Goal: Information Seeking & Learning: Find specific fact

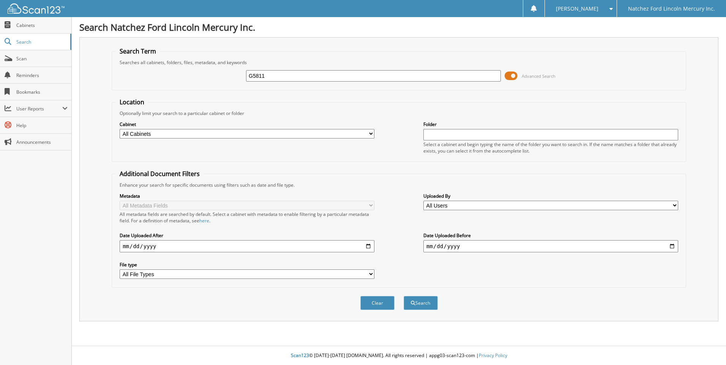
type input "G5811"
click at [404, 296] on button "Search" at bounding box center [421, 303] width 34 height 14
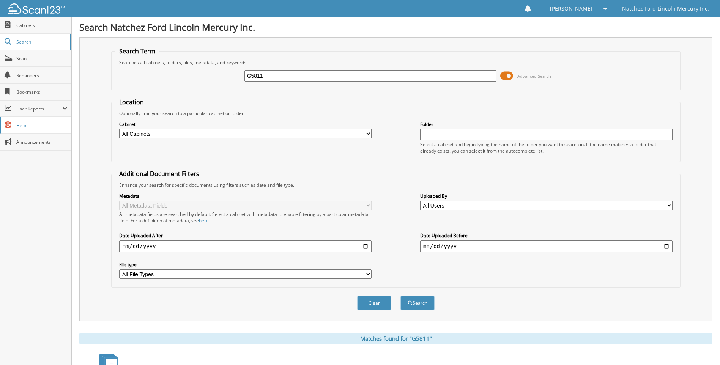
drag, startPoint x: 277, startPoint y: 76, endPoint x: 0, endPoint y: 131, distance: 282.2
click at [58, 107] on body "Nell S. Settings Logout Natchez Ford Lincoln Mercury Inc. Close Cabinets Search…" at bounding box center [360, 359] width 720 height 718
type input "G5811"
click at [401, 296] on button "Search" at bounding box center [418, 303] width 34 height 14
drag, startPoint x: 323, startPoint y: 72, endPoint x: 139, endPoint y: 87, distance: 185.5
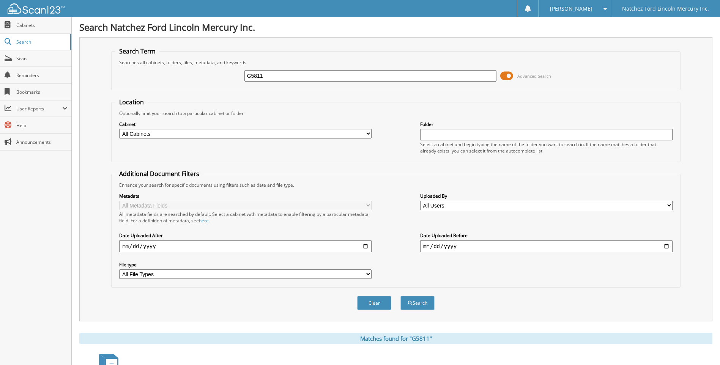
click at [139, 87] on fieldset "Search Term Searches all cabinets, folders, files, metadata, and keywords G5811…" at bounding box center [395, 68] width 569 height 43
type input "G5810A"
click at [401, 296] on button "Search" at bounding box center [418, 303] width 34 height 14
click at [281, 80] on input "G5810A" at bounding box center [371, 75] width 252 height 11
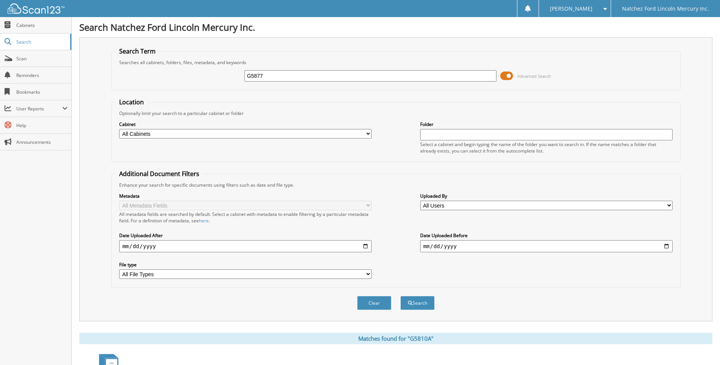
type input "G5877"
click at [401, 296] on button "Search" at bounding box center [418, 303] width 34 height 14
click at [325, 81] on input "G5877" at bounding box center [371, 75] width 252 height 11
click at [401, 296] on button "Search" at bounding box center [418, 303] width 34 height 14
drag, startPoint x: 287, startPoint y: 72, endPoint x: 152, endPoint y: 75, distance: 135.6
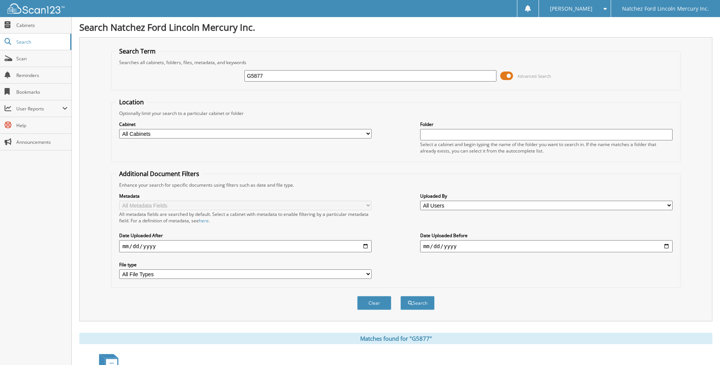
click at [152, 75] on div "G5877 Advanced Search" at bounding box center [395, 76] width 561 height 21
click at [408, 305] on span "submit" at bounding box center [410, 303] width 5 height 5
drag, startPoint x: 289, startPoint y: 66, endPoint x: 186, endPoint y: 96, distance: 106.2
click at [186, 96] on form "Search Term Searches all cabinets, folders, files, metadata, and keywords G5877…" at bounding box center [395, 182] width 569 height 271
click at [346, 76] on input "G5877" at bounding box center [371, 75] width 252 height 11
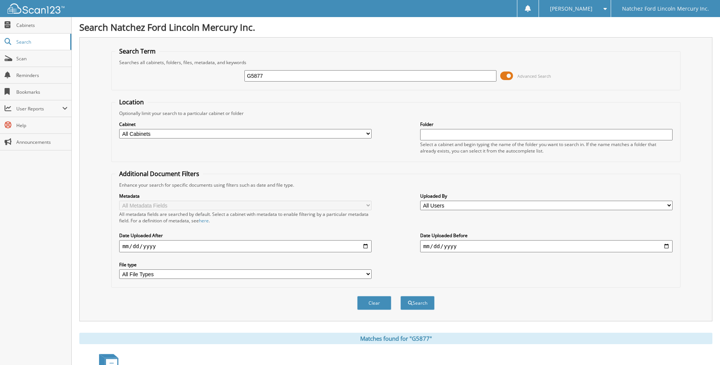
click at [346, 76] on input "G5877" at bounding box center [371, 75] width 252 height 11
type input "G5825"
click at [401, 296] on button "Search" at bounding box center [418, 303] width 34 height 14
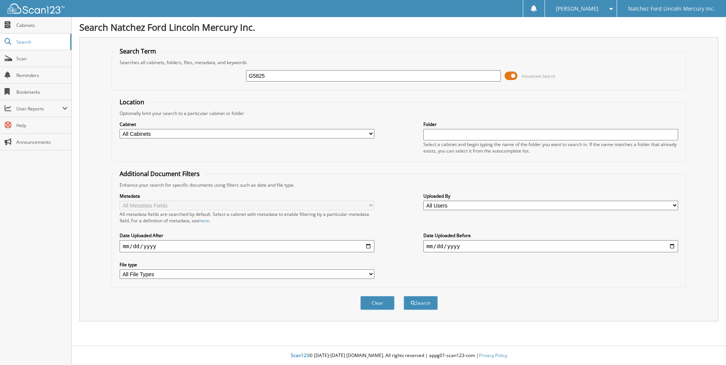
type input "G5825"
click at [404, 296] on button "Search" at bounding box center [421, 303] width 34 height 14
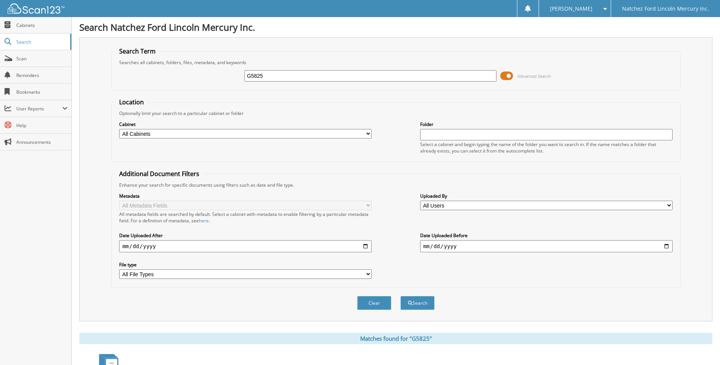
click at [298, 73] on input "G5825" at bounding box center [371, 75] width 252 height 11
type input "G5811"
click at [401, 296] on button "Search" at bounding box center [418, 303] width 34 height 14
click at [417, 307] on button "Search" at bounding box center [418, 303] width 34 height 14
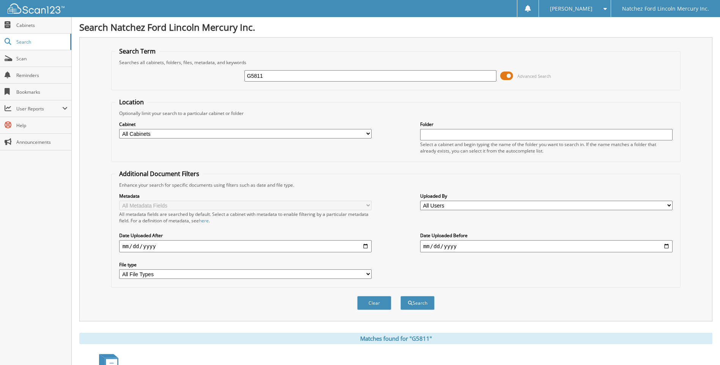
click at [153, 134] on select "All Cabinets ACCOUNTS PAYABLE ACCOUNTS RECEIVABLE CAR DEALS CASHIER REPORTS CLO…" at bounding box center [245, 133] width 252 height 9
select select "15836"
click at [119, 129] on select "All Cabinets ACCOUNTS PAYABLE ACCOUNTS RECEIVABLE CAR DEALS CASHIER REPORTS CLO…" at bounding box center [245, 133] width 252 height 9
click at [415, 307] on button "Search" at bounding box center [418, 303] width 34 height 14
click at [423, 305] on button "Search" at bounding box center [418, 303] width 34 height 14
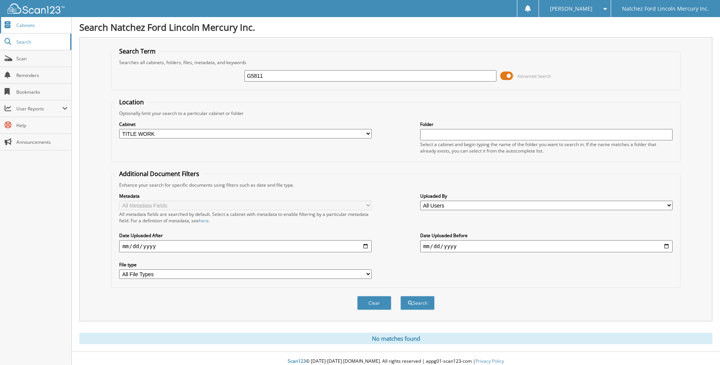
click at [30, 22] on span "Cabinets" at bounding box center [41, 25] width 51 height 6
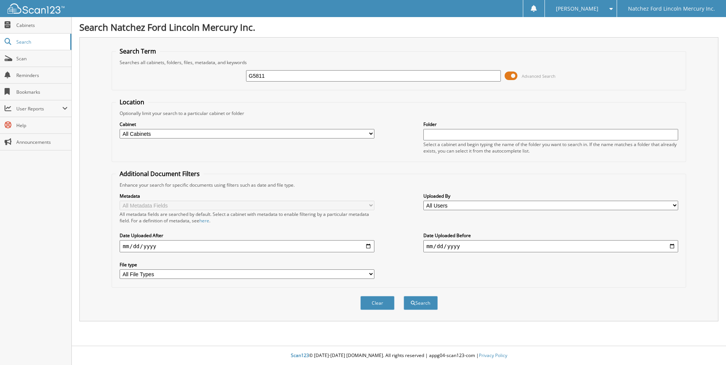
type input "G5811"
click at [404, 296] on button "Search" at bounding box center [421, 303] width 34 height 14
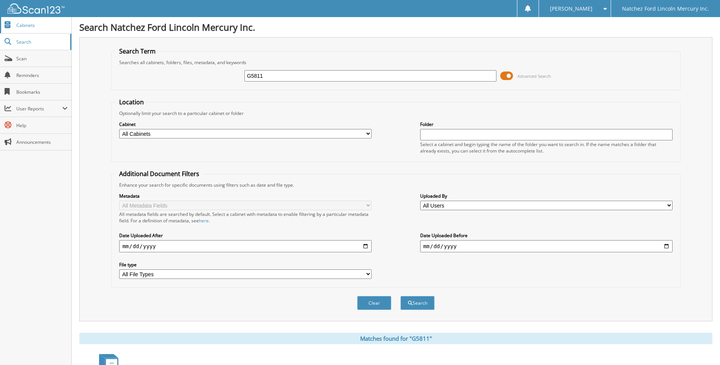
click at [33, 17] on link "Cabinets" at bounding box center [35, 25] width 71 height 16
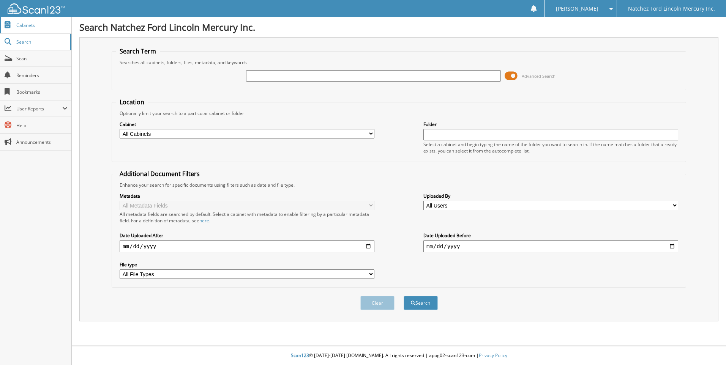
click at [27, 23] on span "Cabinets" at bounding box center [41, 25] width 51 height 6
type input "G5811"
click at [404, 296] on button "Search" at bounding box center [421, 303] width 34 height 14
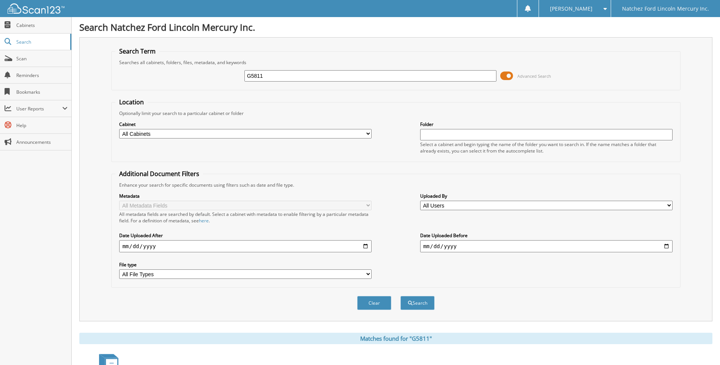
drag, startPoint x: 311, startPoint y: 78, endPoint x: 192, endPoint y: 79, distance: 118.1
click at [192, 79] on div "G5811 Advanced Search" at bounding box center [395, 76] width 561 height 21
type input "G5810A"
click at [401, 296] on button "Search" at bounding box center [418, 303] width 34 height 14
click at [289, 73] on input "G5810A" at bounding box center [371, 75] width 252 height 11
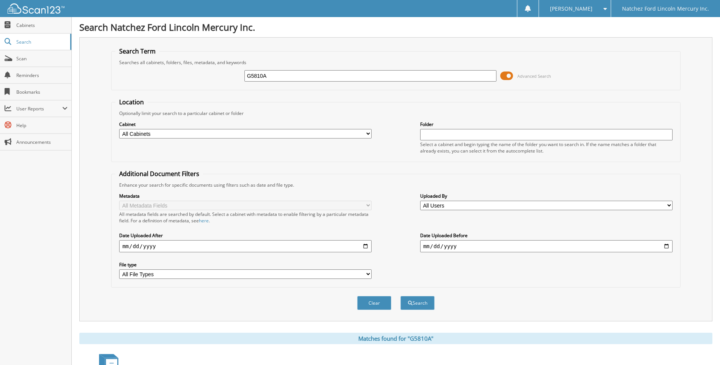
click at [289, 73] on input "G5810A" at bounding box center [371, 75] width 252 height 11
type input "G5811"
click at [401, 296] on button "Search" at bounding box center [418, 303] width 34 height 14
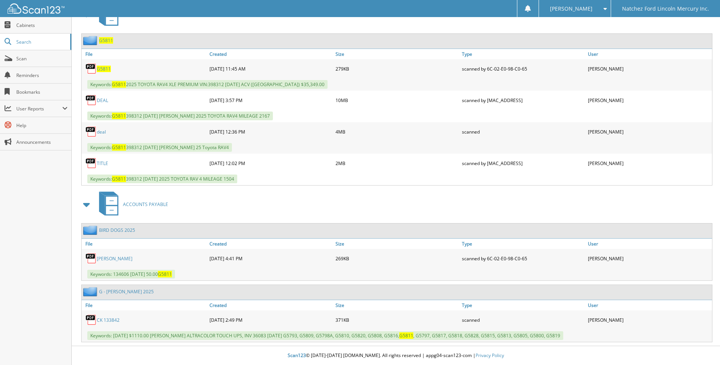
scroll to position [11, 0]
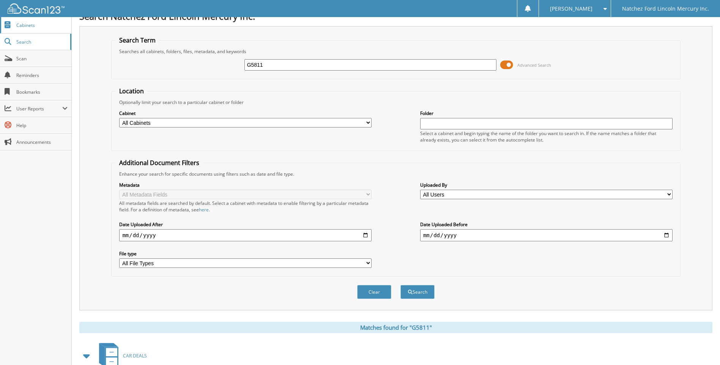
click at [22, 23] on span "Cabinets" at bounding box center [41, 25] width 51 height 6
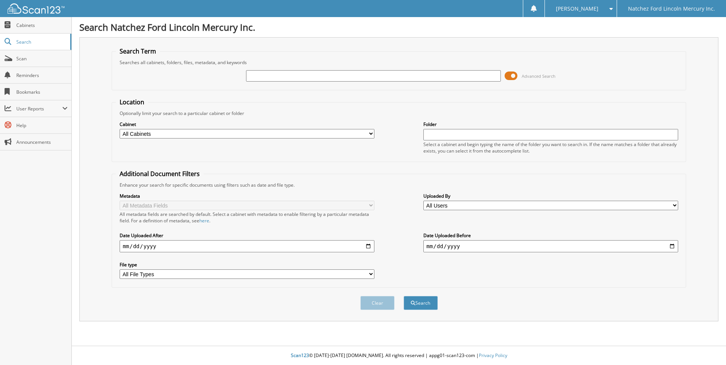
click at [274, 80] on input "text" at bounding box center [373, 75] width 255 height 11
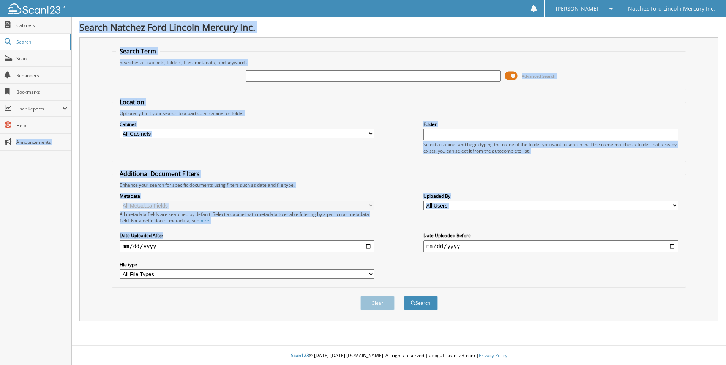
click at [0, 245] on html "Nell S. Settings Logout Natchez Ford Lincoln Mercury Inc. Close Cabinets Search" at bounding box center [363, 182] width 726 height 365
click at [531, 20] on div "Search Natchez Ford Lincoln Mercury Inc. Search Term Searches all cabinets, fol…" at bounding box center [399, 182] width 654 height 365
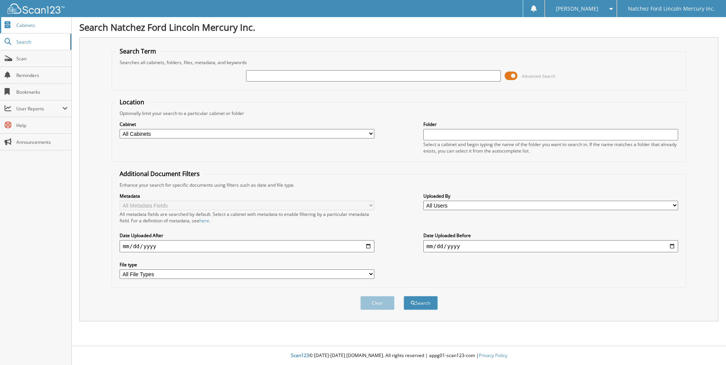
click at [32, 26] on span "Cabinets" at bounding box center [41, 25] width 51 height 6
type input "J7759"
click at [404, 296] on button "Search" at bounding box center [421, 303] width 34 height 14
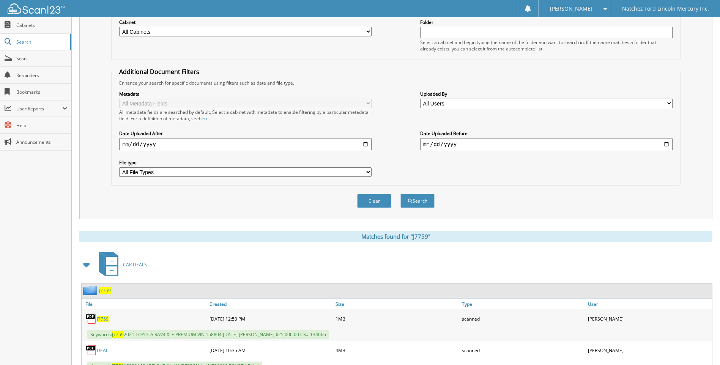
scroll to position [5, 0]
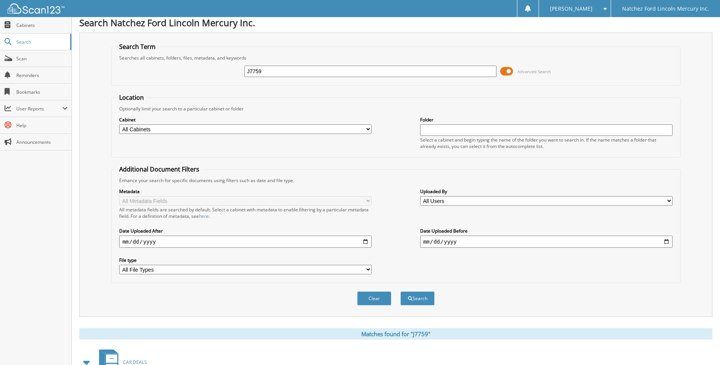
click at [378, 77] on div "J7759" at bounding box center [371, 71] width 252 height 13
click at [687, 85] on div "Search Term Searches all cabinets, folders, files, metadata, and keywords J7759…" at bounding box center [395, 175] width 633 height 284
drag, startPoint x: 286, startPoint y: 70, endPoint x: 33, endPoint y: 98, distance: 254.4
click at [131, 34] on div "Search Term Searches all cabinets, folders, files, metadata, and keywords J7759…" at bounding box center [395, 175] width 633 height 284
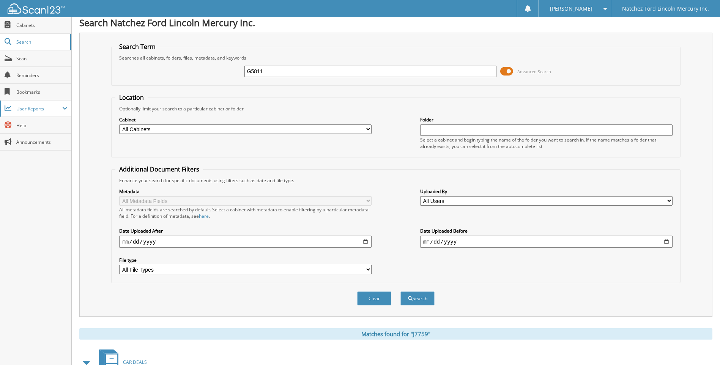
type input "G5811"
click at [401, 292] on button "Search" at bounding box center [418, 299] width 34 height 14
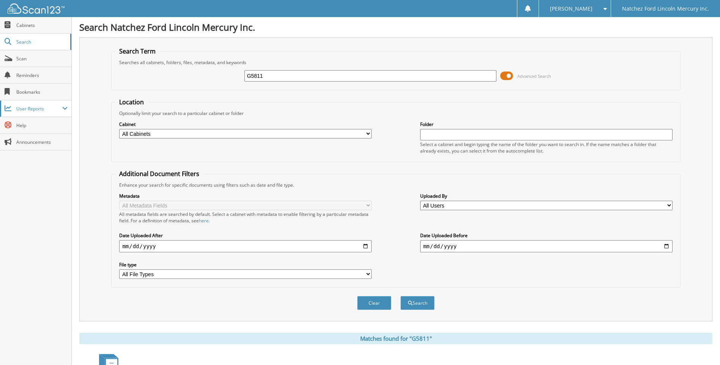
click at [44, 106] on span "User Reports" at bounding box center [39, 109] width 46 height 6
click at [26, 44] on span "Search" at bounding box center [41, 42] width 50 height 6
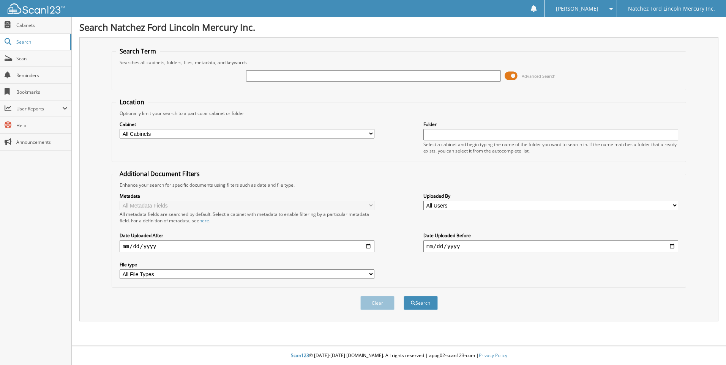
click at [531, 205] on select "All Users [PERSON_NAME] [PERSON_NAME] [PERSON_NAME] [PERSON_NAME] [PERSON_NAME]…" at bounding box center [550, 205] width 255 height 9
select select "46581"
click at [423, 201] on select "All Users [PERSON_NAME] [PERSON_NAME] [PERSON_NAME] [PERSON_NAME] [PERSON_NAME]…" at bounding box center [550, 205] width 255 height 9
click at [417, 301] on button "Search" at bounding box center [421, 303] width 34 height 14
click at [290, 77] on input "text" at bounding box center [373, 75] width 255 height 11
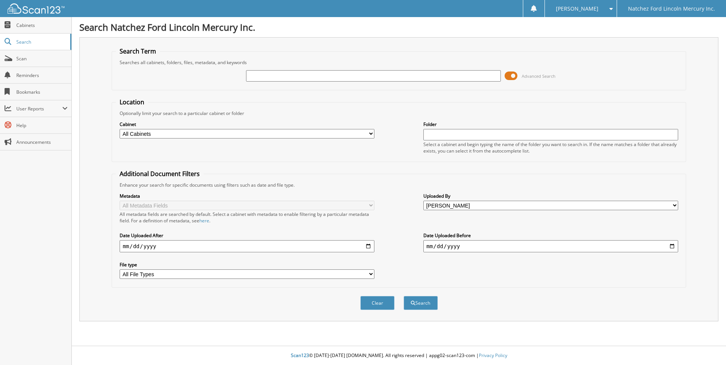
type input "DEAL"
click at [404, 296] on button "Search" at bounding box center [421, 303] width 34 height 14
type input "G5811"
click at [404, 296] on button "Search" at bounding box center [421, 303] width 34 height 14
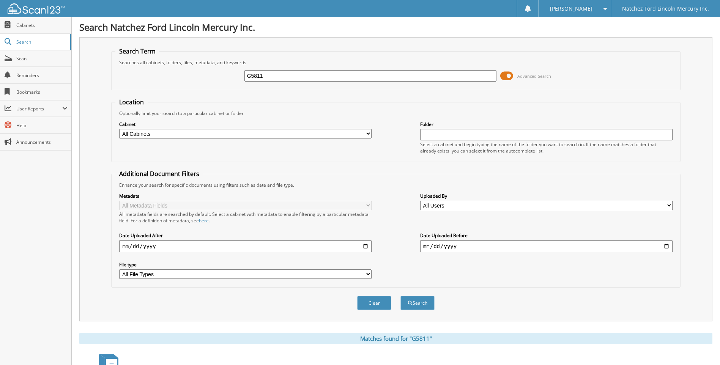
click at [643, 33] on h1 "Search Natchez Ford Lincoln Mercury Inc." at bounding box center [395, 27] width 633 height 13
click at [422, 306] on button "Search" at bounding box center [418, 303] width 34 height 14
click at [403, 307] on button "Search" at bounding box center [418, 303] width 34 height 14
click at [315, 24] on h1 "Search Natchez Ford Lincoln Mercury Inc." at bounding box center [395, 27] width 633 height 13
click at [422, 303] on button "Search" at bounding box center [418, 303] width 34 height 14
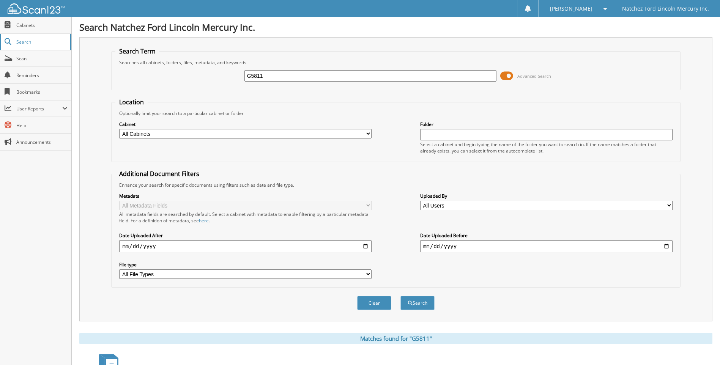
click at [31, 38] on link "Search" at bounding box center [35, 42] width 71 height 16
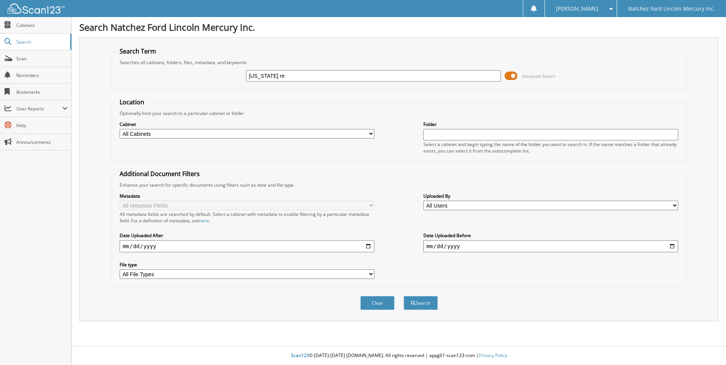
type input "[US_STATE] REGISTRATION"
click at [383, 303] on button "Clear" at bounding box center [377, 303] width 34 height 14
click at [274, 81] on input "text" at bounding box center [373, 75] width 255 height 11
type input "hc112"
click at [404, 296] on button "Search" at bounding box center [421, 303] width 34 height 14
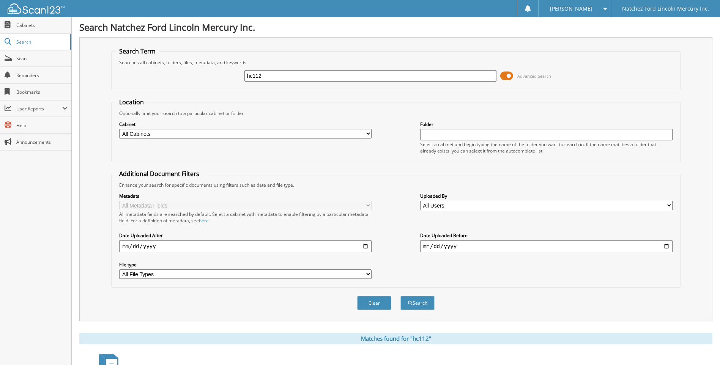
click at [258, 76] on input "hc112" at bounding box center [371, 75] width 252 height 11
click at [276, 77] on input "hc112" at bounding box center [371, 75] width 252 height 11
click at [292, 73] on input "hc112" at bounding box center [371, 75] width 252 height 11
type input "hc1128"
click at [401, 296] on button "Search" at bounding box center [418, 303] width 34 height 14
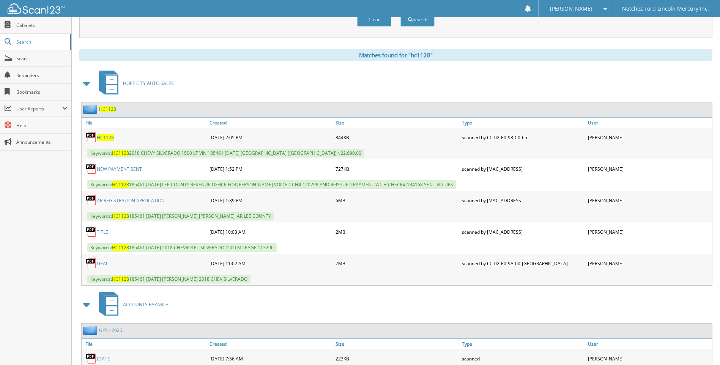
scroll to position [290, 0]
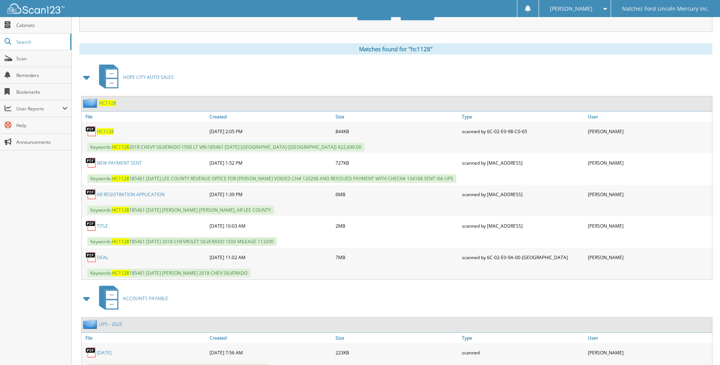
click at [104, 257] on link "DEAL" at bounding box center [102, 257] width 11 height 6
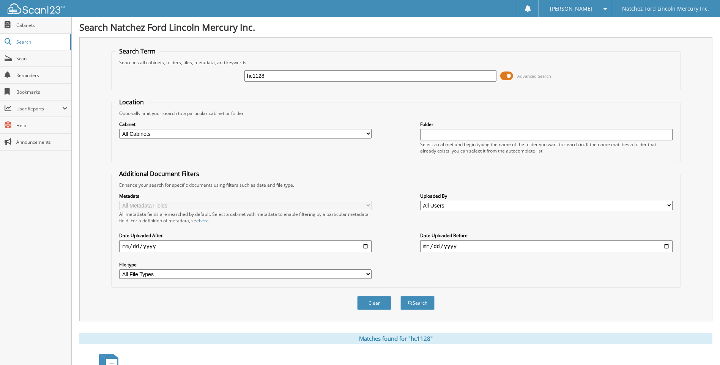
click at [327, 81] on input "hc1128" at bounding box center [371, 75] width 252 height 11
type input "g5811"
click at [401, 296] on button "Search" at bounding box center [418, 303] width 34 height 14
click at [680, 79] on fieldset "Search Term Searches all cabinets, folders, files, metadata, and keywords g5811…" at bounding box center [395, 68] width 569 height 43
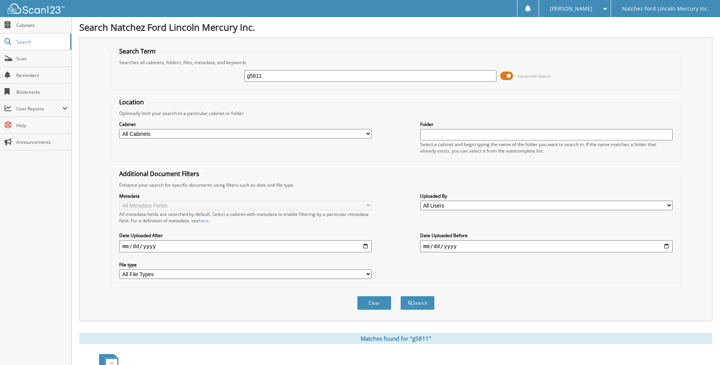
click at [418, 35] on div "Search Natchez Ford Lincoln Mercury Inc. Search Term Searches all cabinets, fol…" at bounding box center [396, 359] width 648 height 718
click at [656, 32] on h1 "Search Natchez Ford Lincoln Mercury Inc." at bounding box center [395, 27] width 633 height 13
click at [284, 75] on input "g5811" at bounding box center [371, 75] width 252 height 11
type input "G5811"
click at [424, 304] on button "Search" at bounding box center [418, 303] width 34 height 14
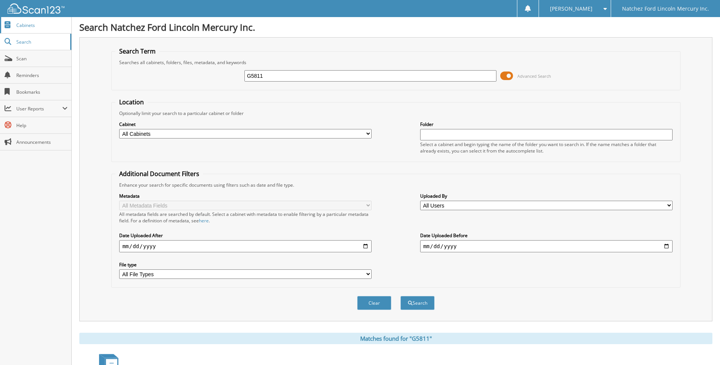
click at [27, 27] on span "Cabinets" at bounding box center [41, 25] width 51 height 6
